Goal: Information Seeking & Learning: Check status

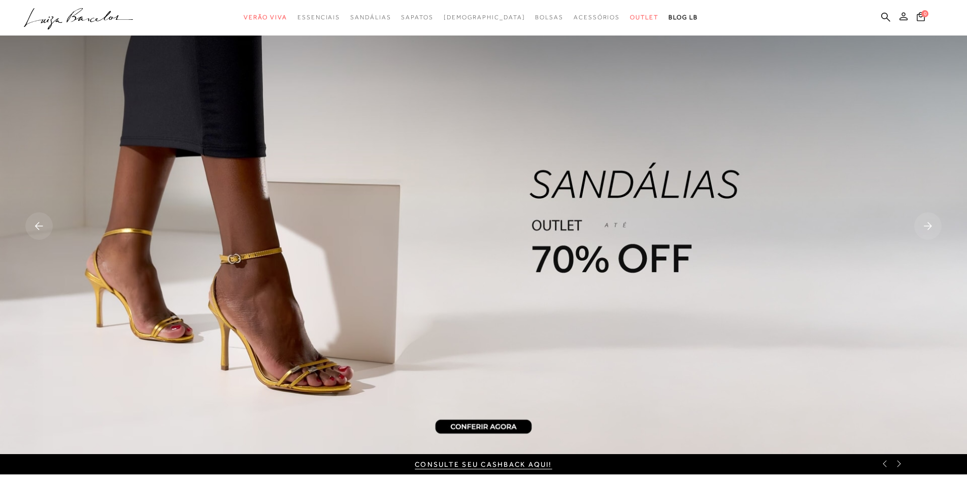
click at [902, 15] on icon at bounding box center [903, 16] width 8 height 8
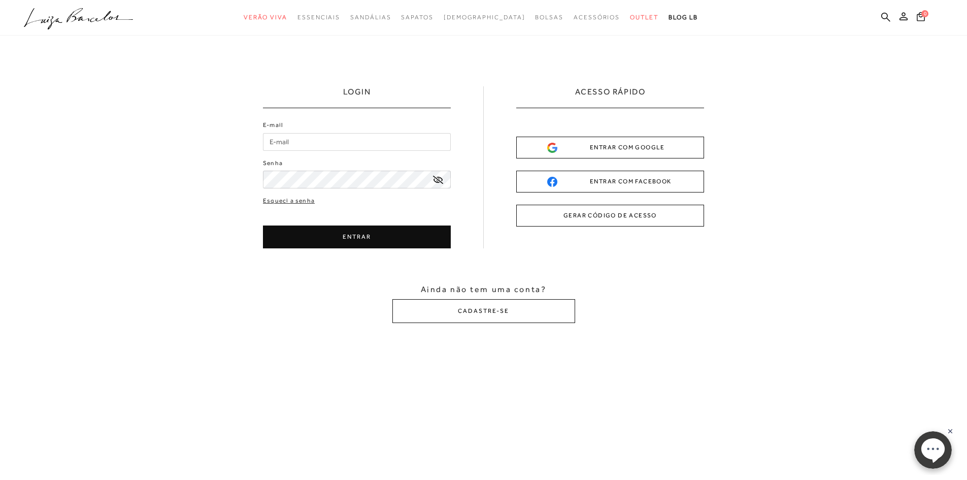
click at [303, 139] on input "E-mail" at bounding box center [357, 142] width 188 height 18
click at [378, 230] on button "ENTRAR" at bounding box center [357, 236] width 188 height 23
type input "[EMAIL_ADDRESS][DOMAIN_NAME]"
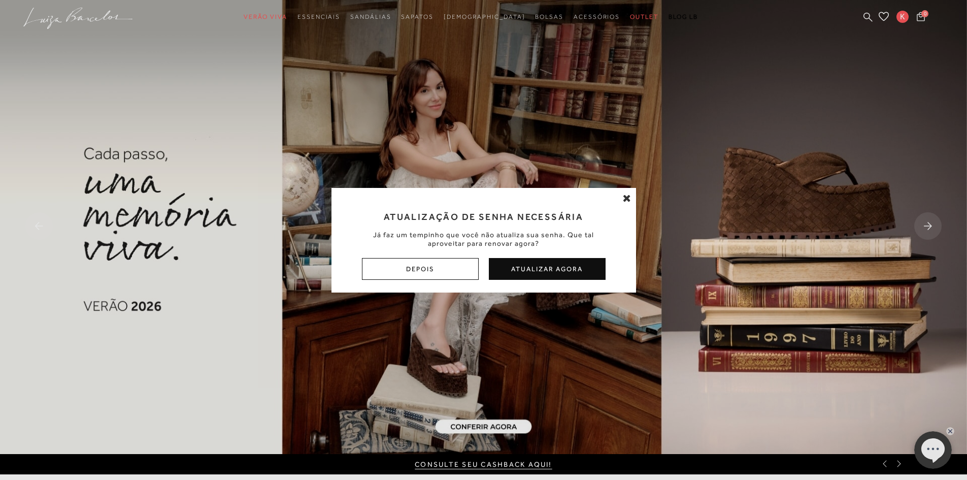
click at [903, 19] on div "Atualização de Senha Necessária Já faz um tempinho que você não atualiza sua se…" at bounding box center [483, 240] width 967 height 480
click at [627, 197] on icon at bounding box center [627, 198] width 8 height 10
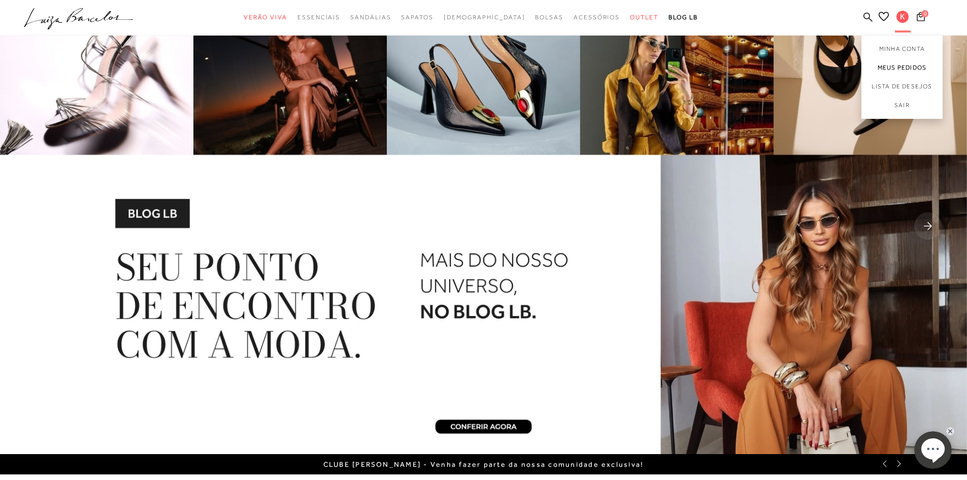
click at [893, 65] on link "Meus Pedidos" at bounding box center [901, 67] width 81 height 19
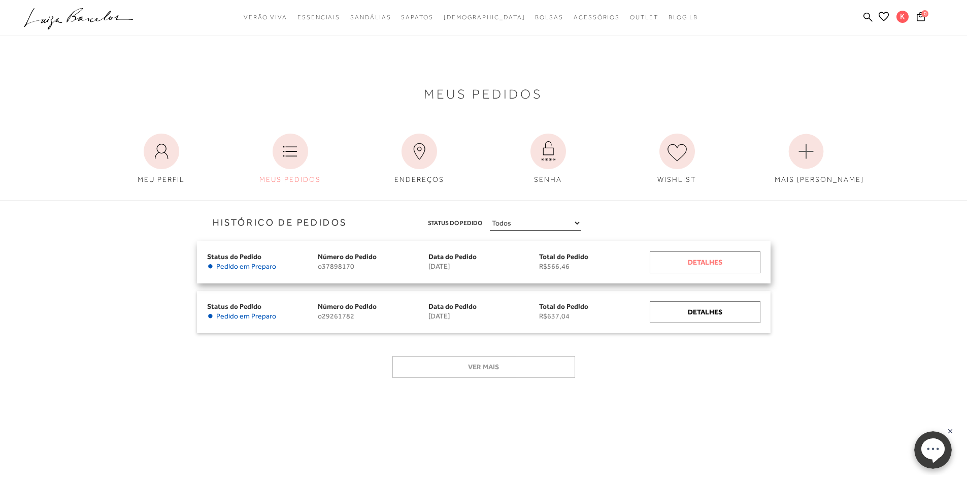
click at [668, 259] on div "Detalhes" at bounding box center [705, 262] width 111 height 22
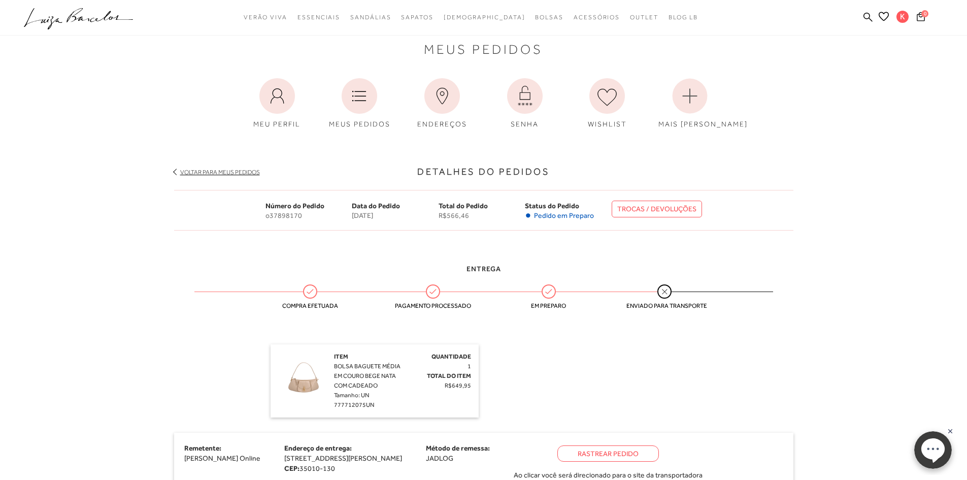
scroll to position [51, 0]
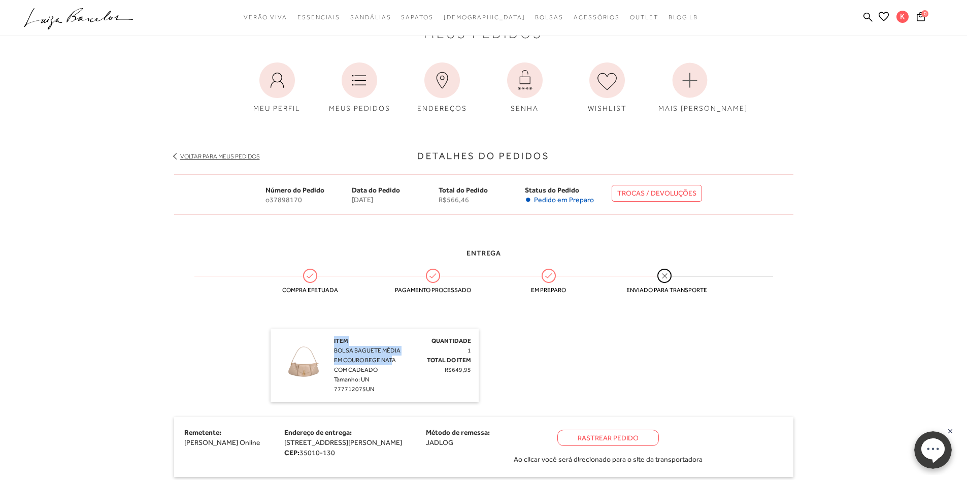
drag, startPoint x: 333, startPoint y: 352, endPoint x: 393, endPoint y: 361, distance: 60.6
click at [393, 361] on div "Item BOLSA BAGUETE MÉDIA EM COURO BEGE NATA COM CADEADO Tamanho: UN 777712075UN…" at bounding box center [374, 365] width 193 height 58
click at [395, 366] on div "Item BOLSA BAGUETE MÉDIA EM COURO BEGE NATA COM CADEADO Tamanho: UN 777712075UN" at bounding box center [370, 365] width 72 height 58
drag, startPoint x: 333, startPoint y: 351, endPoint x: 379, endPoint y: 368, distance: 49.5
click at [379, 368] on div "Item BOLSA BAGUETE MÉDIA EM COURO BEGE NATA COM CADEADO Tamanho: UN 777712075UN…" at bounding box center [374, 365] width 193 height 58
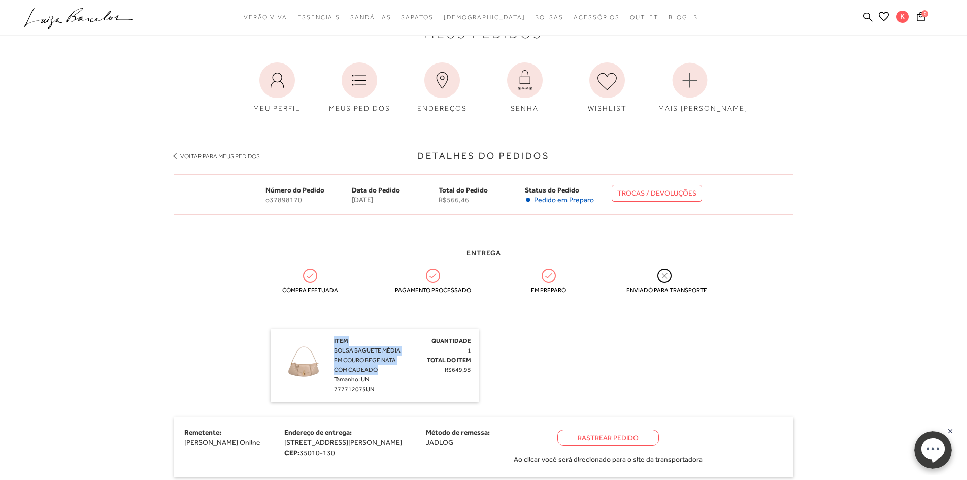
click at [378, 368] on div "Item BOLSA BAGUETE MÉDIA EM COURO BEGE NATA COM CADEADO Tamanho: UN 777712075UN" at bounding box center [370, 365] width 72 height 58
click at [336, 350] on span "BOLSA BAGUETE MÉDIA EM COURO BEGE NATA COM CADEADO" at bounding box center [367, 360] width 66 height 26
drag, startPoint x: 334, startPoint y: 351, endPoint x: 379, endPoint y: 366, distance: 47.7
click at [379, 366] on div "Item BOLSA BAGUETE MÉDIA EM COURO BEGE NATA COM CADEADO Tamanho: UN 777712075UN" at bounding box center [370, 365] width 72 height 58
copy span "BOLSA BAGUETE MÉDIA EM COURO BEGE NATA COM CADEADO"
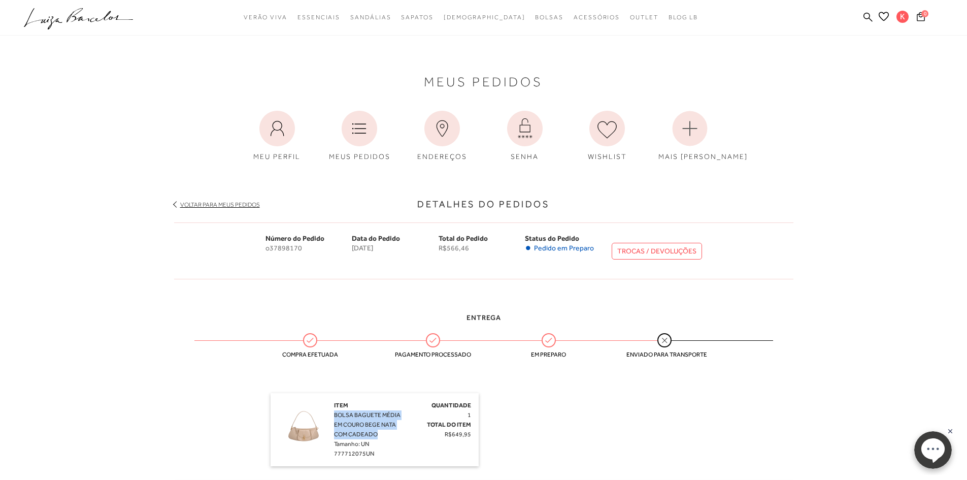
scroll to position [0, 0]
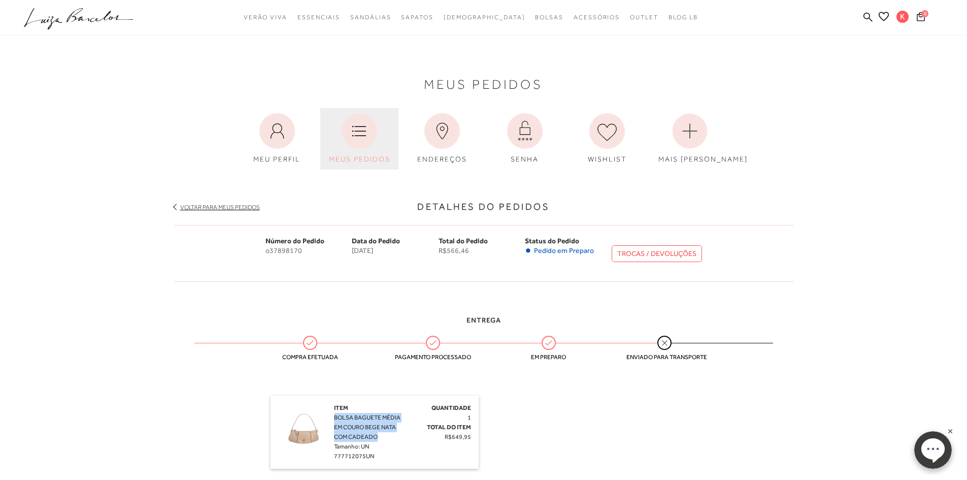
click at [387, 138] on link "MEUS PEDIDOS" at bounding box center [359, 138] width 78 height 61
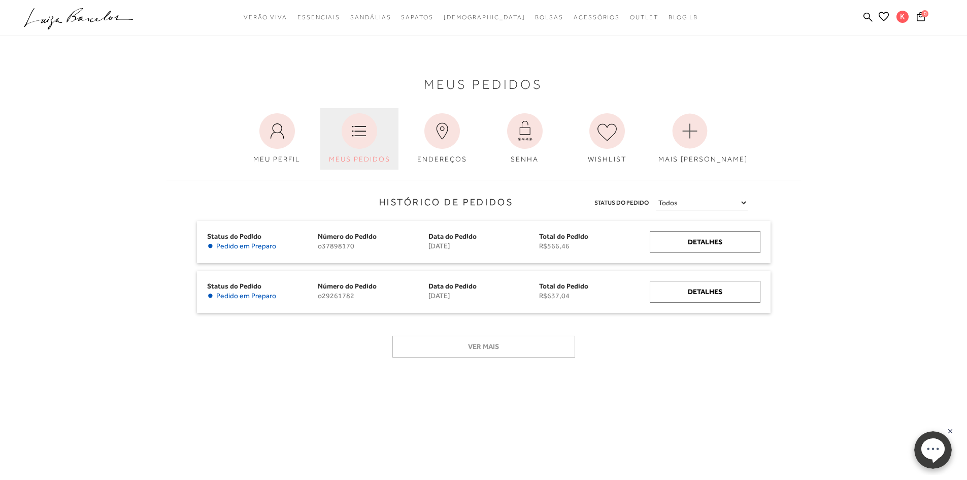
click at [357, 134] on icon at bounding box center [360, 131] width 36 height 36
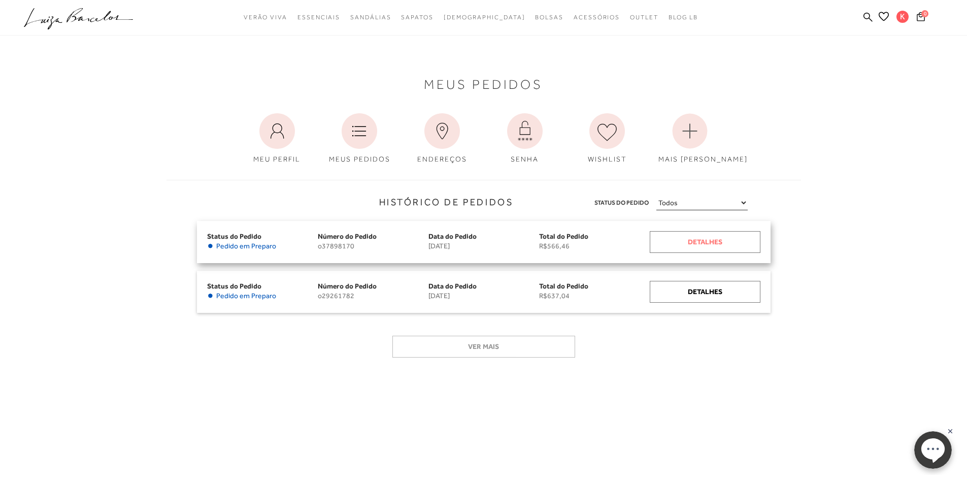
click at [720, 238] on div "Detalhes" at bounding box center [705, 242] width 111 height 22
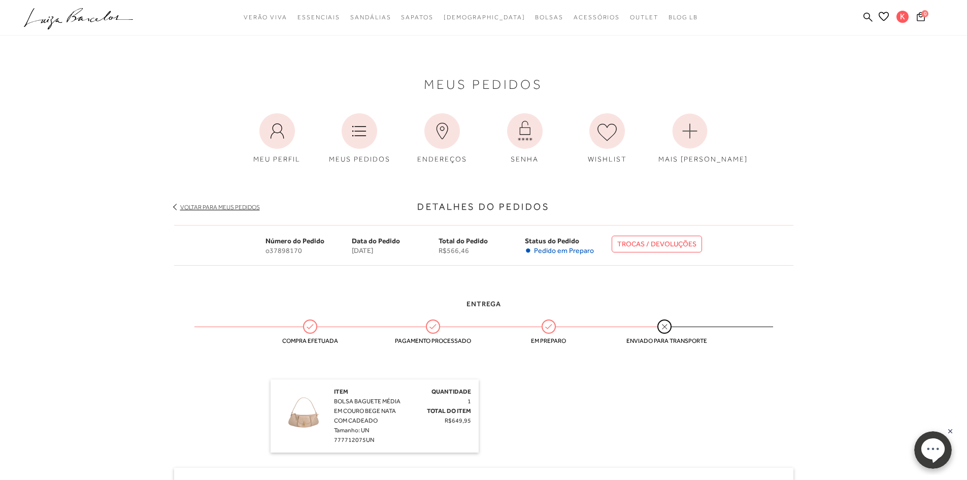
click at [669, 246] on link "TROCAS / DEVOLUÇÕES" at bounding box center [656, 243] width 90 height 17
click at [82, 19] on icon at bounding box center [78, 15] width 23 height 14
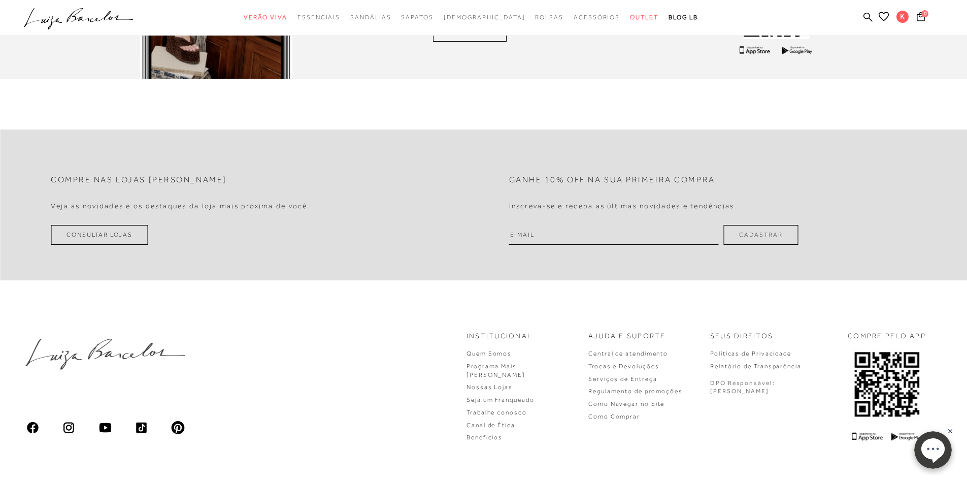
scroll to position [3355, 0]
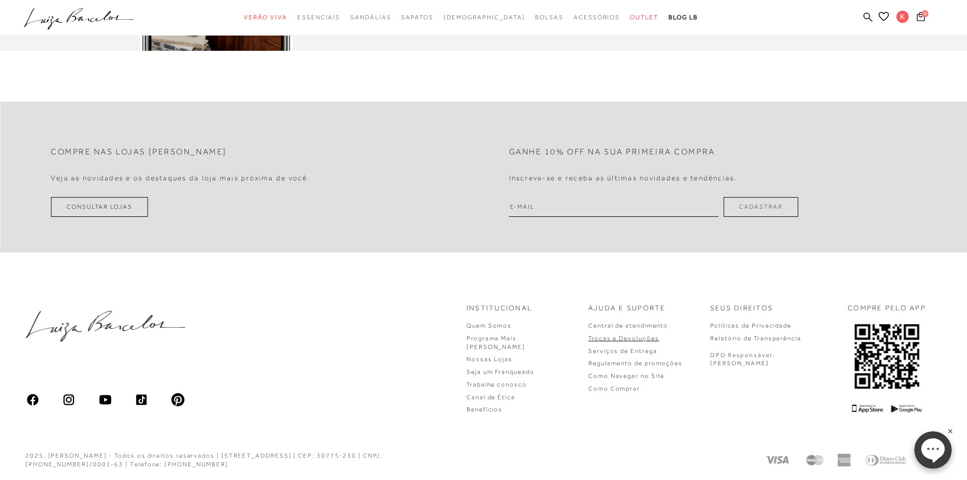
click at [659, 336] on link "Trocas e Devoluções" at bounding box center [623, 337] width 71 height 7
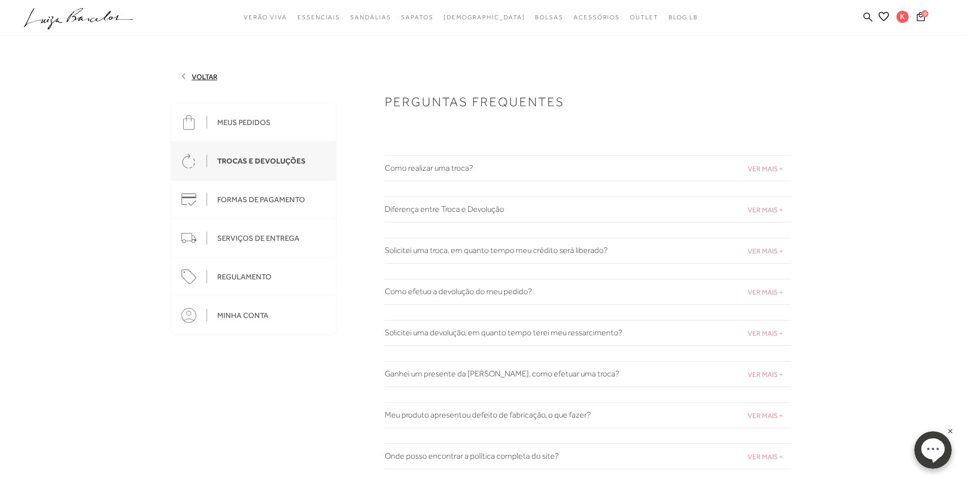
click at [522, 207] on h2 "Diferença entre Troca e Devolução" at bounding box center [588, 209] width 406 height 10
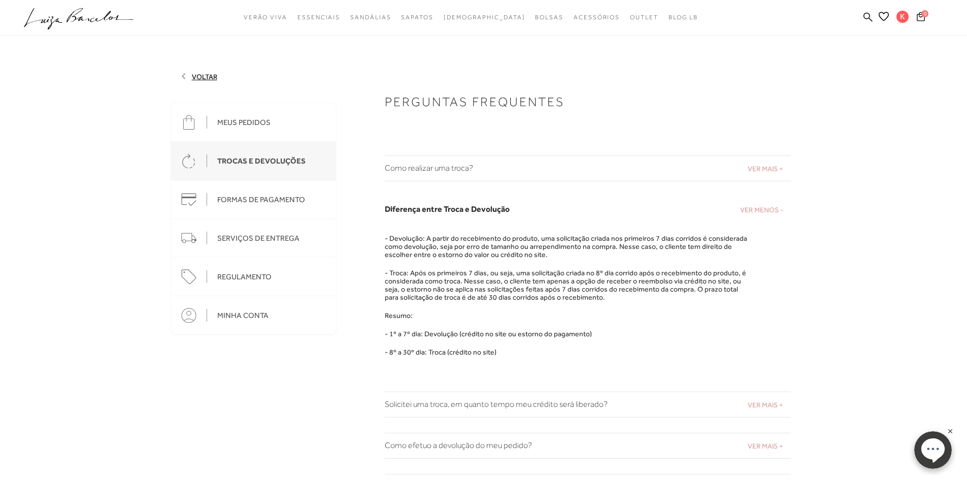
click at [508, 172] on h2 "Como realizar uma troca?" at bounding box center [588, 168] width 406 height 10
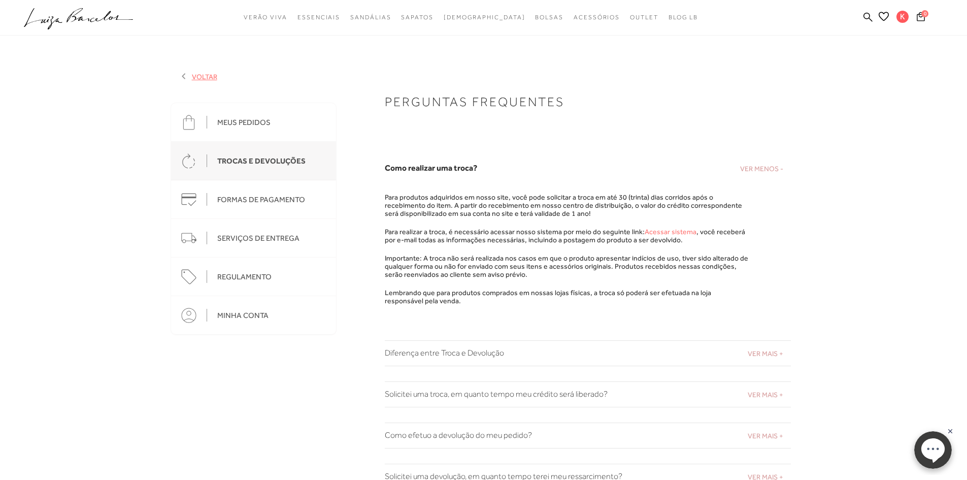
click at [195, 74] on link "VOLTAR" at bounding box center [199, 77] width 37 height 8
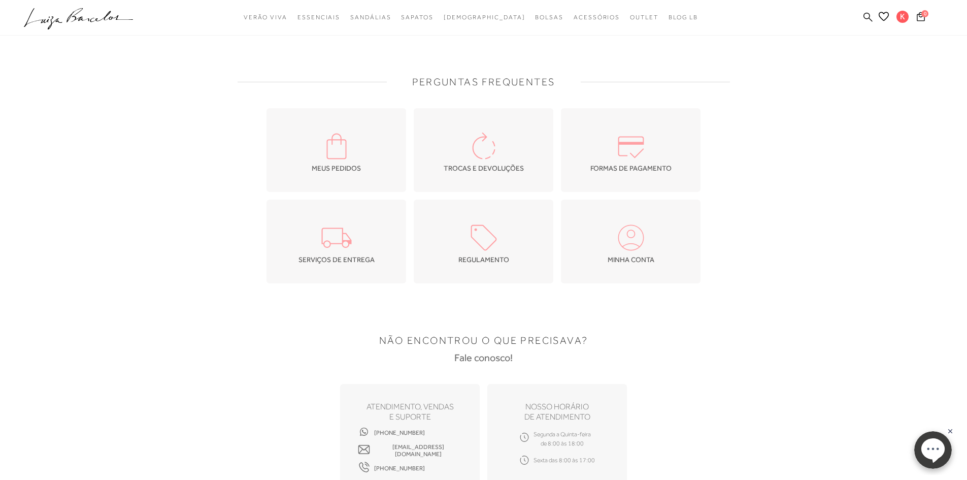
click at [869, 15] on icon at bounding box center [867, 16] width 9 height 9
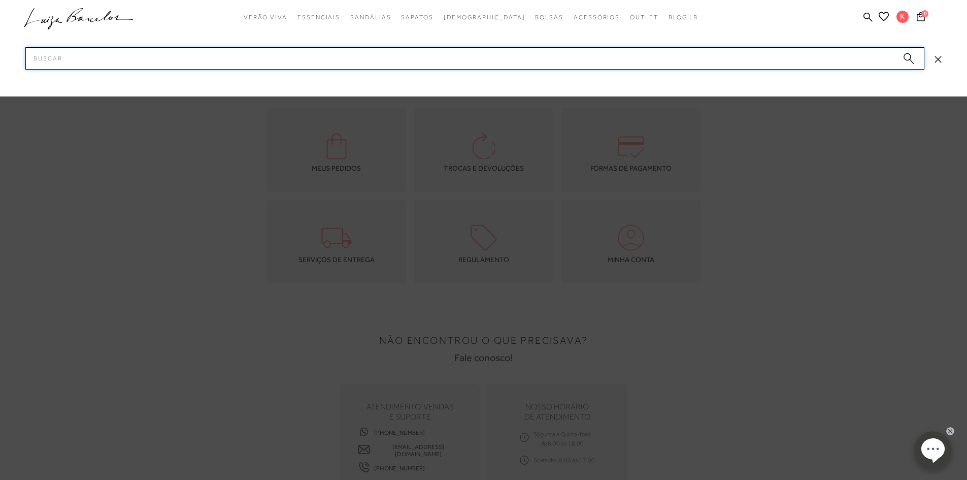
click at [597, 49] on input "Pesquisar" at bounding box center [474, 58] width 899 height 22
paste input "BOLSA BAGUETE MÉDIA EM COURO BEGE NATA COM CADEADO"
type input "BOLSA BAGUETE MÉDIA EM COURO BEGE NATA COM CADEADO"
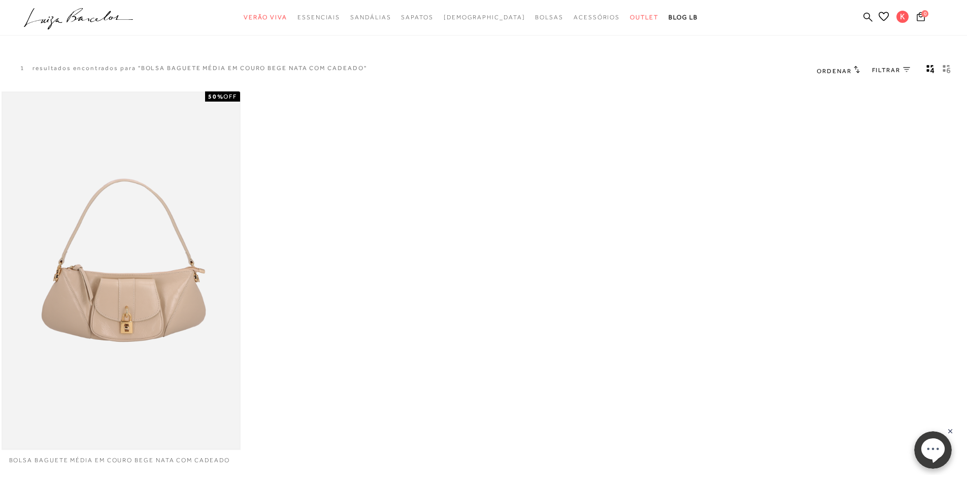
click at [146, 272] on img at bounding box center [121, 271] width 237 height 356
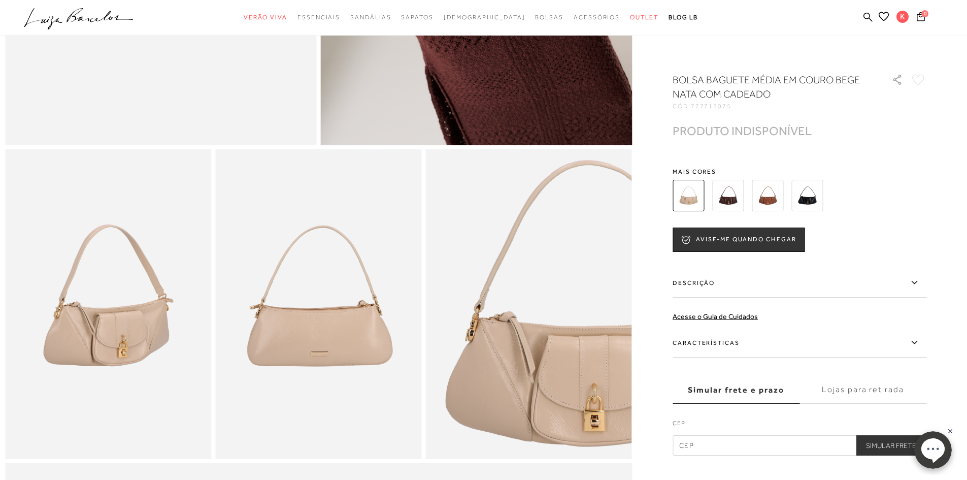
scroll to position [406, 0]
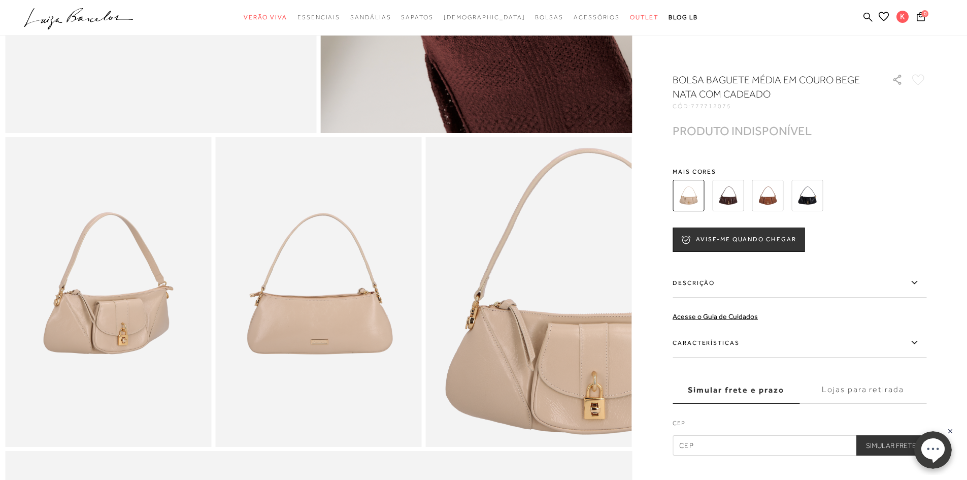
click at [726, 199] on img at bounding box center [727, 195] width 31 height 31
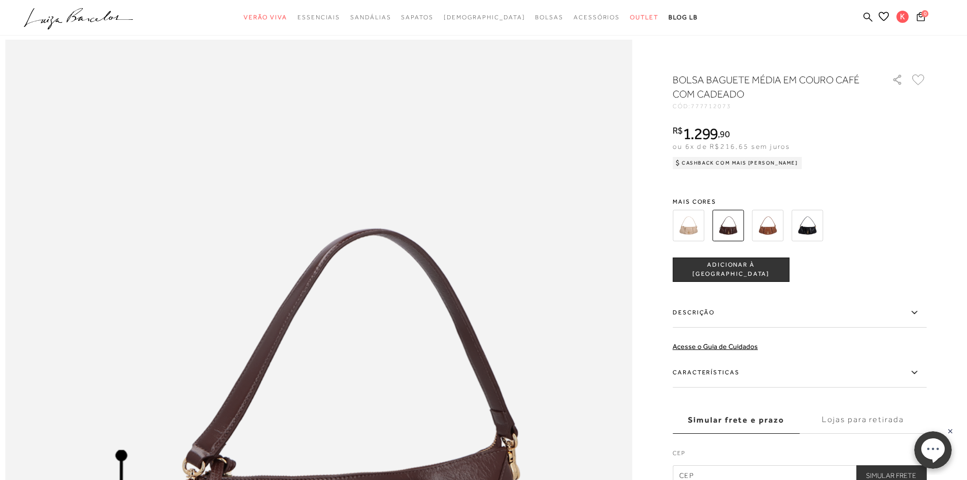
scroll to position [1015, 0]
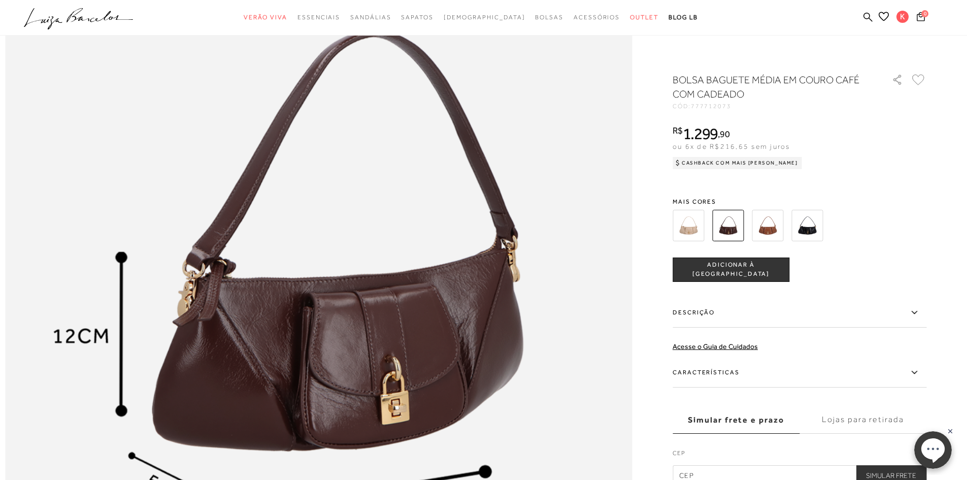
click at [686, 224] on img at bounding box center [687, 225] width 31 height 31
